Goal: Task Accomplishment & Management: Manage account settings

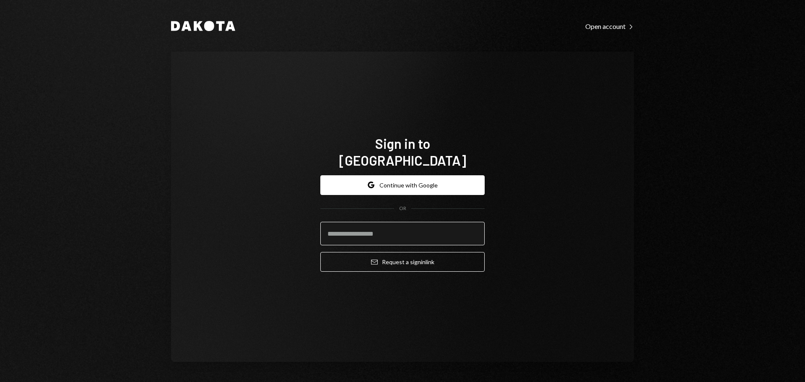
drag, startPoint x: 356, startPoint y: 224, endPoint x: 381, endPoint y: 224, distance: 24.3
click at [356, 224] on input "email" at bounding box center [402, 233] width 164 height 23
type input "**********"
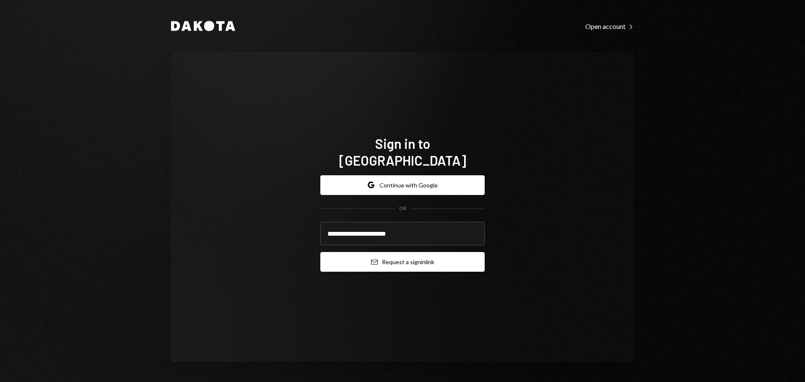
click at [417, 255] on button "Email Request a sign in link" at bounding box center [402, 262] width 164 height 20
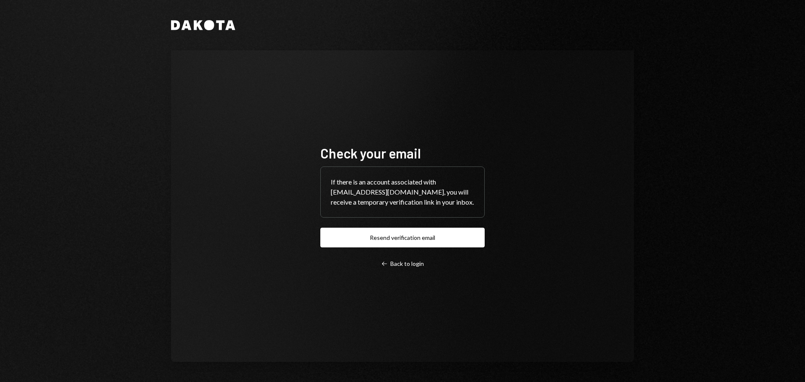
drag, startPoint x: 655, startPoint y: 238, endPoint x: 631, endPoint y: 265, distance: 36.6
click at [655, 238] on div "Dakota Check your email If there is an account associated with moonlabs@apriocl…" at bounding box center [402, 191] width 805 height 382
click at [632, 153] on div "Check your email If there is an account associated with moonlabs@apriocloud.com…" at bounding box center [402, 206] width 463 height 312
click at [301, 94] on div "Check your email If there is an account associated with moonlabs@apriocloud.com…" at bounding box center [402, 206] width 463 height 312
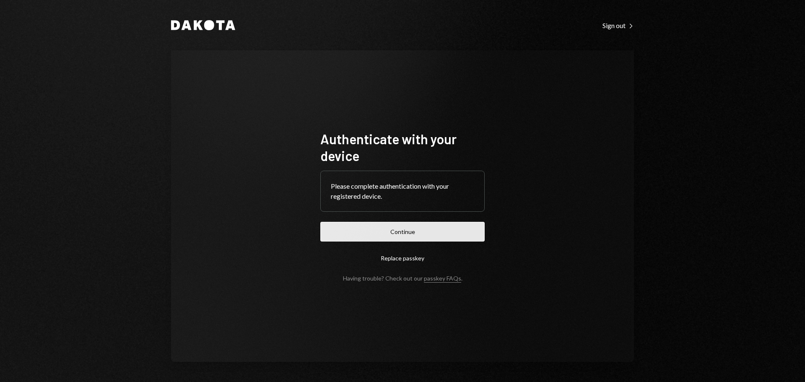
click at [390, 236] on button "Continue" at bounding box center [402, 232] width 164 height 20
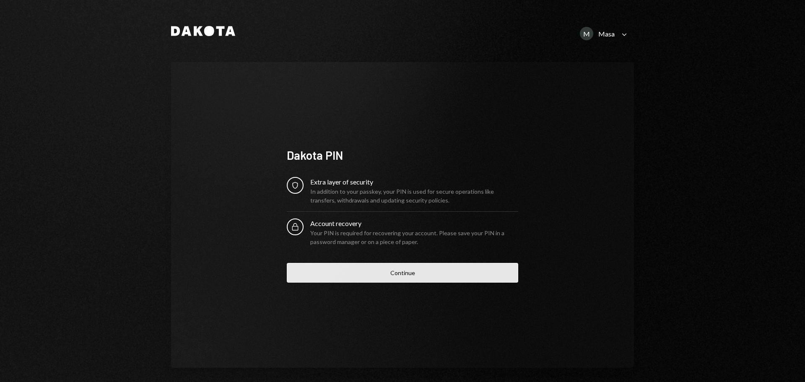
click at [353, 271] on button "Continue" at bounding box center [402, 273] width 231 height 20
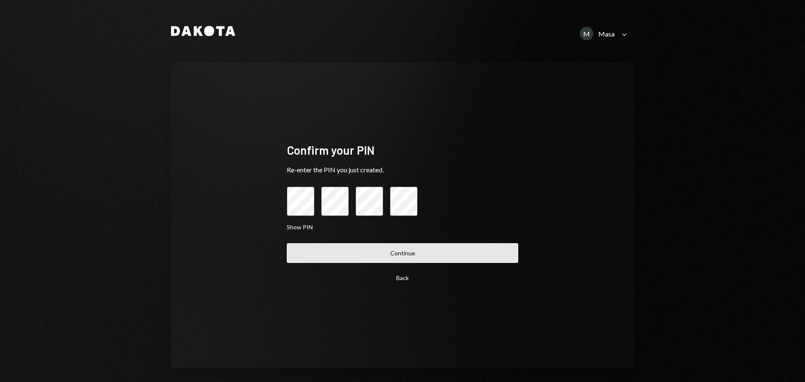
drag, startPoint x: 388, startPoint y: 246, endPoint x: 304, endPoint y: 257, distance: 84.6
click at [294, 269] on div "Back Continue" at bounding box center [402, 265] width 231 height 44
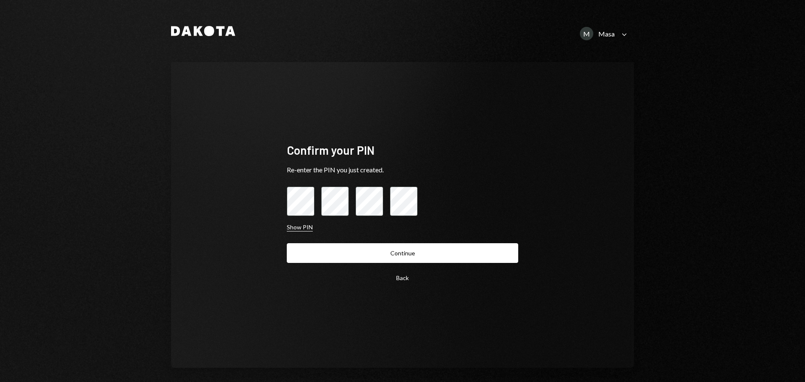
click at [294, 227] on button "Show PIN" at bounding box center [300, 228] width 26 height 8
click at [294, 227] on button "Hide PIN" at bounding box center [298, 228] width 23 height 8
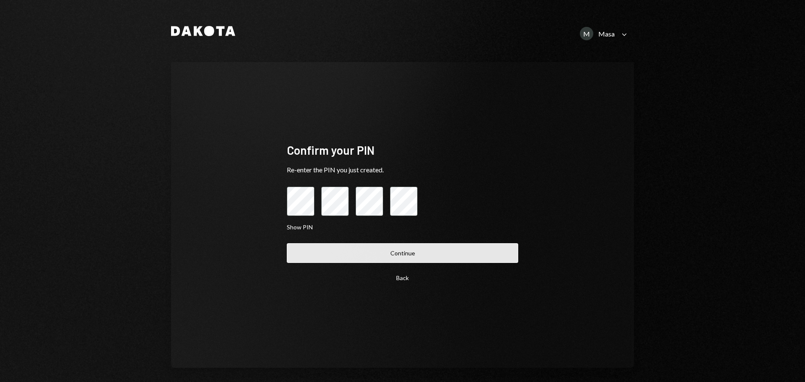
click at [400, 256] on button "Continue" at bounding box center [402, 253] width 231 height 20
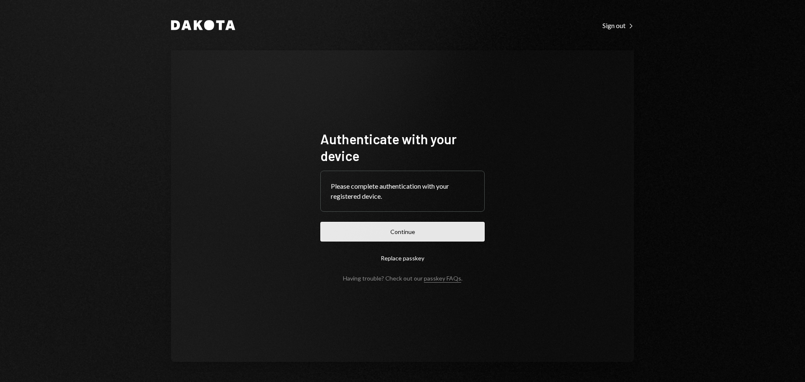
click at [419, 231] on button "Continue" at bounding box center [402, 232] width 164 height 20
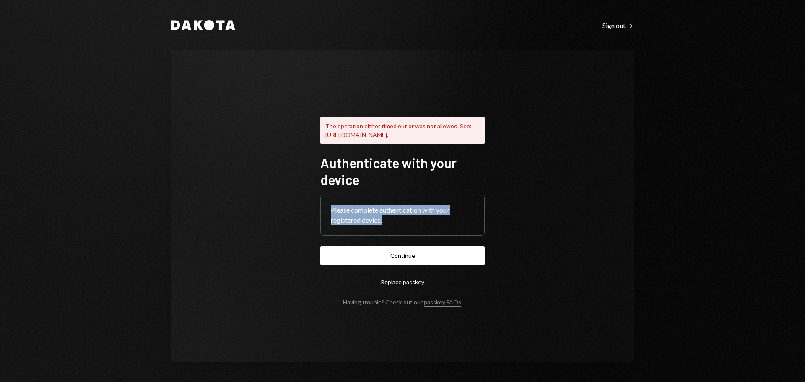
drag, startPoint x: 443, startPoint y: 224, endPoint x: 323, endPoint y: 211, distance: 121.0
click at [323, 211] on div "Please complete authentication with your registered device." at bounding box center [403, 215] width 164 height 40
click at [377, 251] on button "Continue" at bounding box center [402, 256] width 164 height 20
click at [600, 263] on div "The operation either timed out or was not allowed. See: [URL][DOMAIN_NAME]. Aut…" at bounding box center [402, 206] width 463 height 312
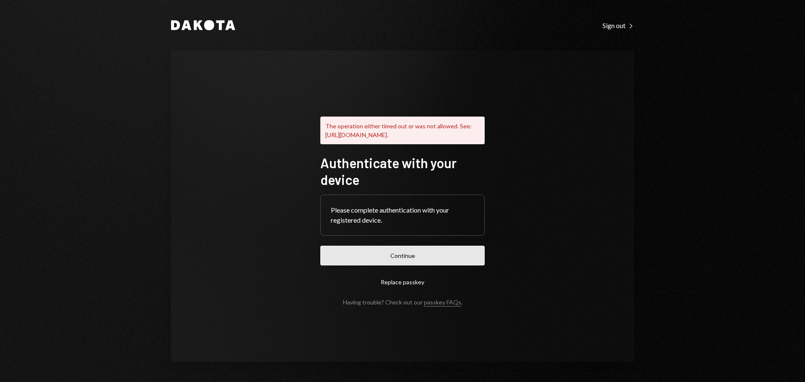
click at [397, 253] on button "Continue" at bounding box center [402, 256] width 164 height 20
click at [554, 125] on div "The operation either timed out or was not allowed. See: [URL][DOMAIN_NAME]. Aut…" at bounding box center [402, 206] width 463 height 312
